Goal: Transaction & Acquisition: Purchase product/service

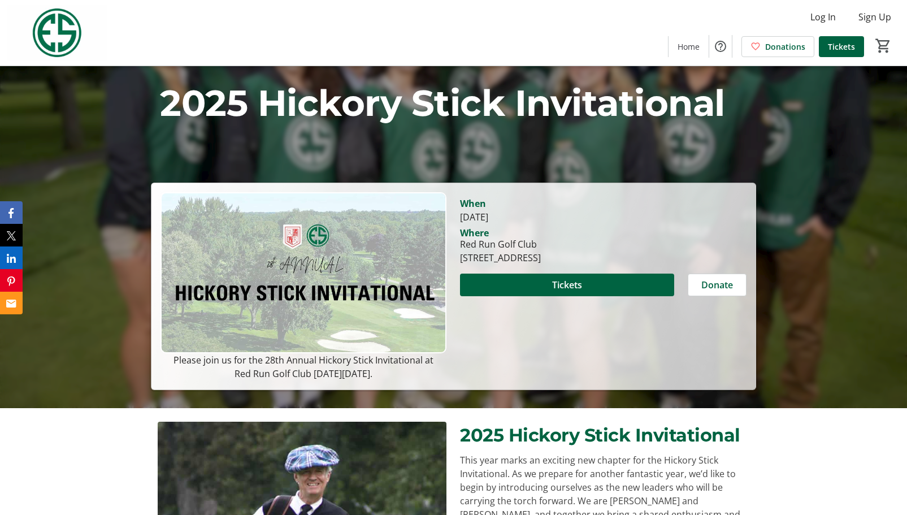
scroll to position [106, 0]
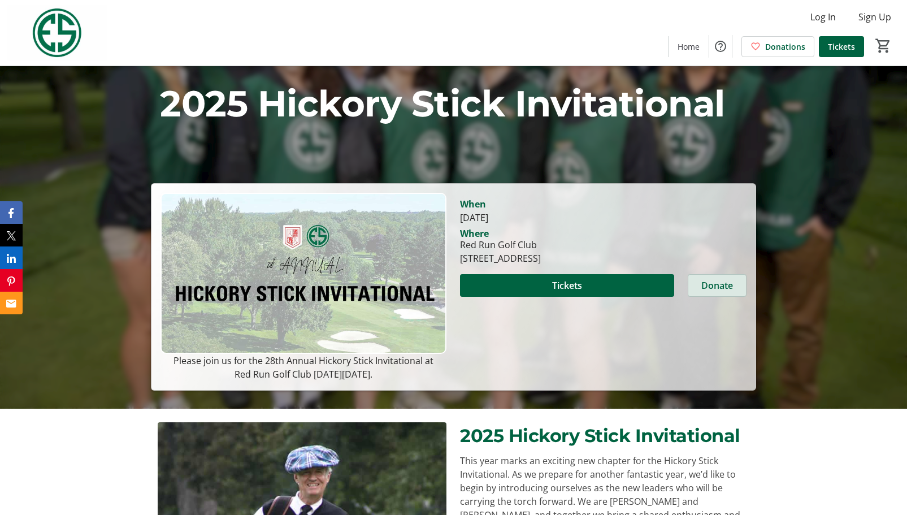
click at [719, 287] on span "Donate" at bounding box center [717, 285] width 32 height 14
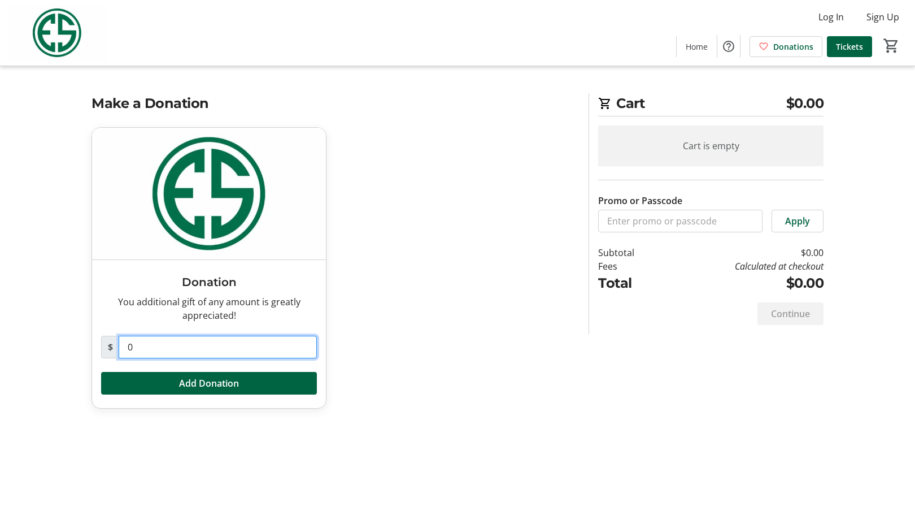
click at [177, 343] on input "0" at bounding box center [218, 347] width 198 height 23
type input "1,000"
click at [208, 382] on span "Add Donation" at bounding box center [209, 383] width 60 height 14
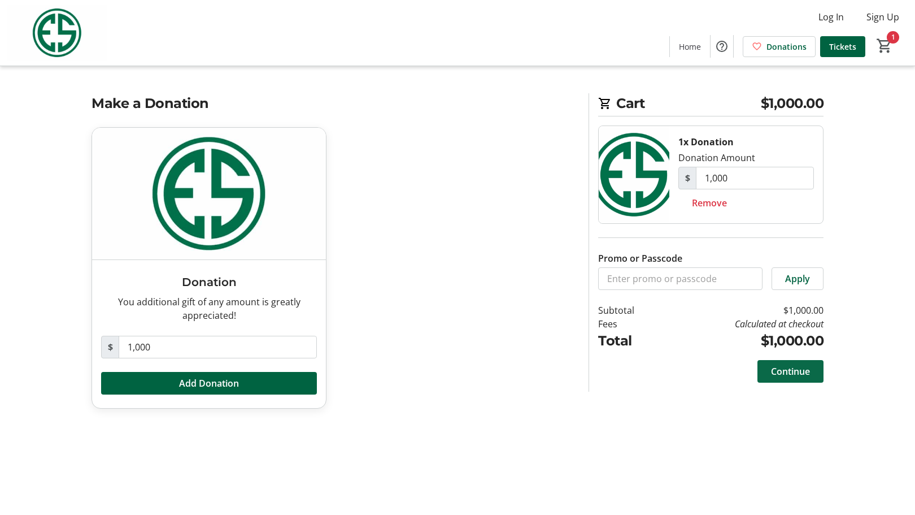
click at [794, 364] on span "Continue" at bounding box center [790, 371] width 39 height 14
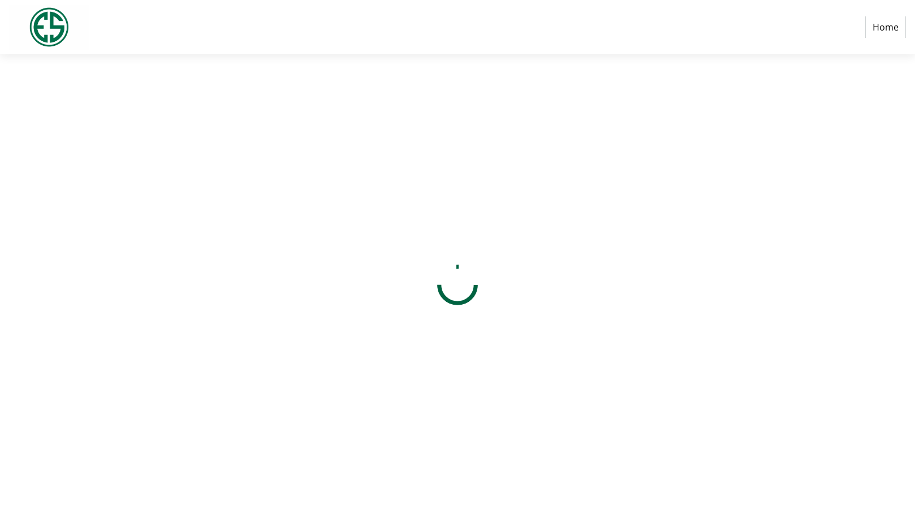
select select "US"
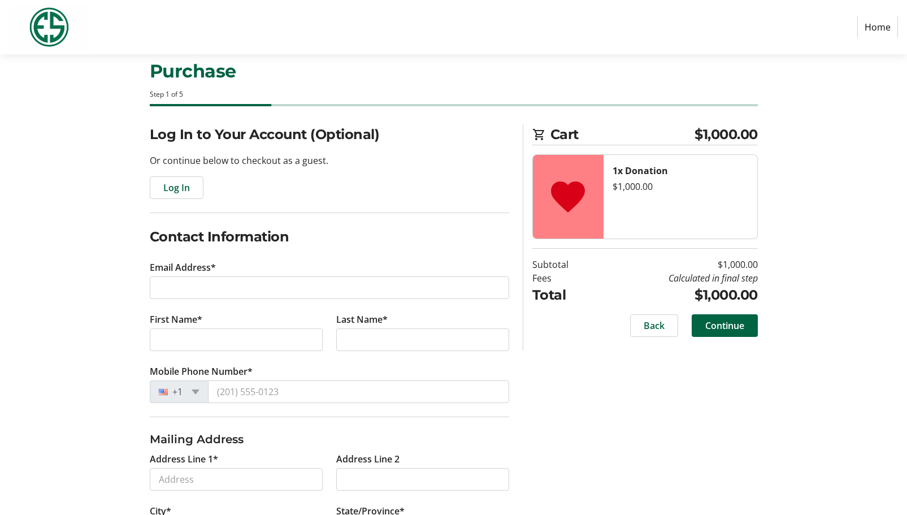
scroll to position [23, 0]
